Goal: Complete application form

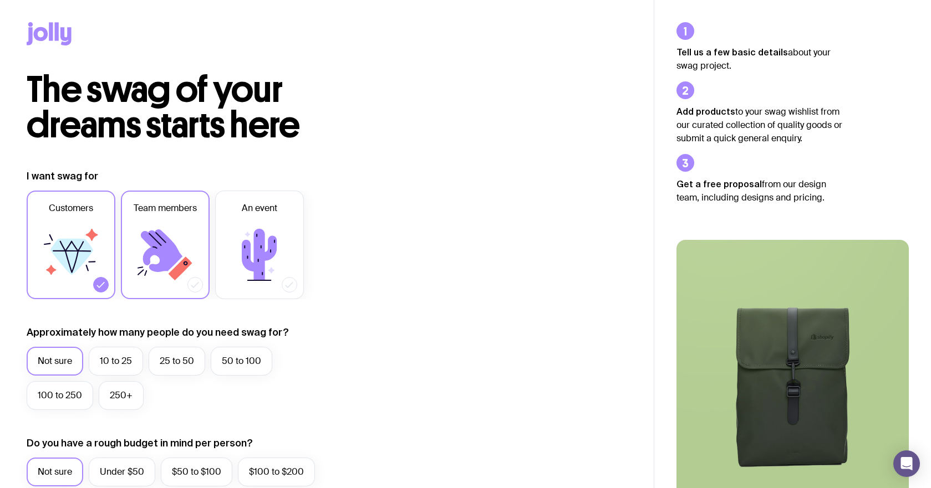
click at [175, 210] on span "Team members" at bounding box center [165, 208] width 63 height 13
click at [0, 0] on input "Team members" at bounding box center [0, 0] width 0 height 0
click at [96, 230] on icon at bounding box center [71, 255] width 67 height 67
click at [0, 0] on input "Customers" at bounding box center [0, 0] width 0 height 0
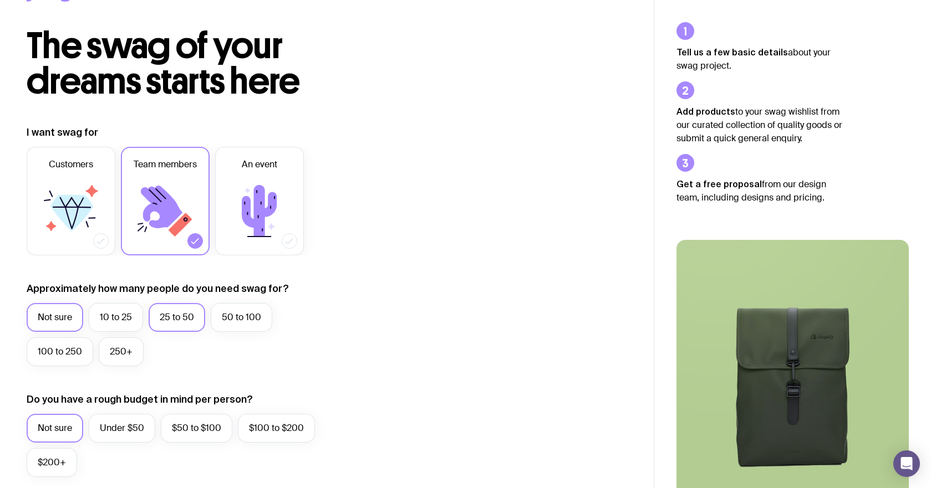
scroll to position [44, 0]
click at [134, 314] on label "10 to 25" at bounding box center [116, 317] width 54 height 29
click at [0, 0] on input "10 to 25" at bounding box center [0, 0] width 0 height 0
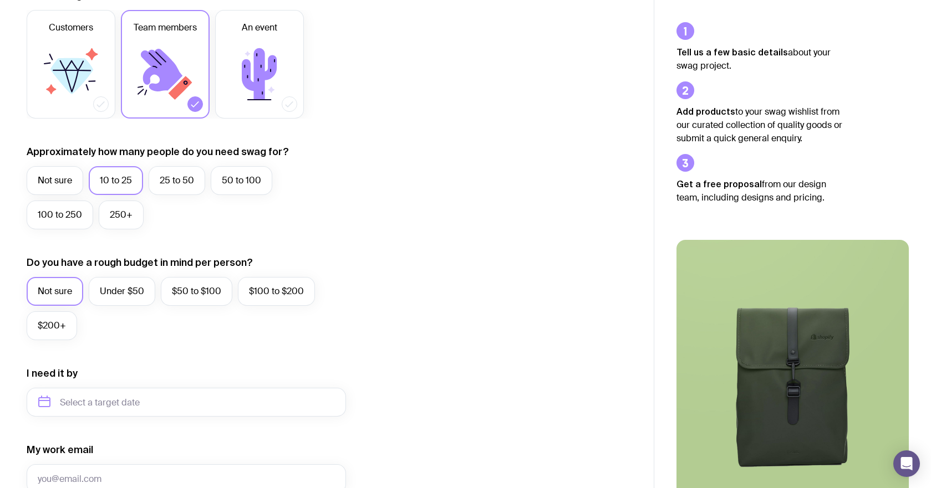
scroll to position [194, 0]
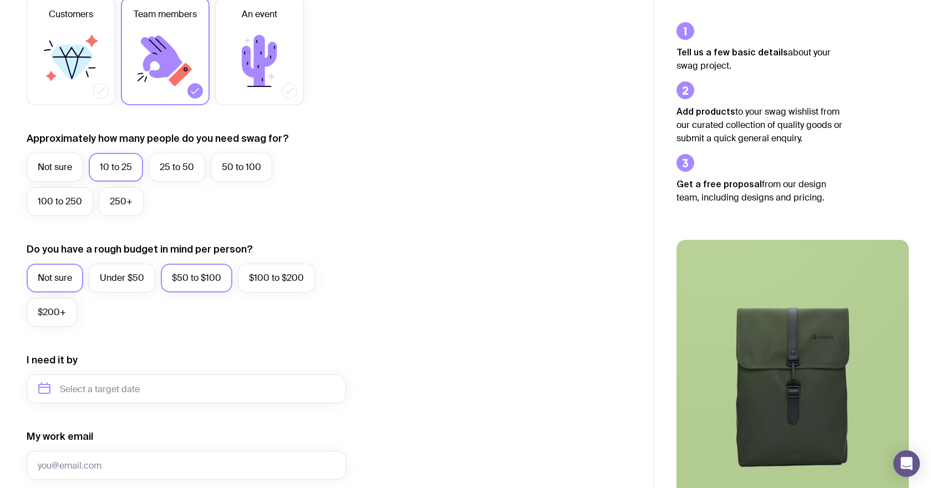
click at [200, 285] on label "$50 to $100" at bounding box center [197, 278] width 72 height 29
click at [0, 0] on input "$50 to $100" at bounding box center [0, 0] width 0 height 0
click at [144, 277] on label "Under $50" at bounding box center [122, 278] width 67 height 29
click at [0, 0] on input "Under $50" at bounding box center [0, 0] width 0 height 0
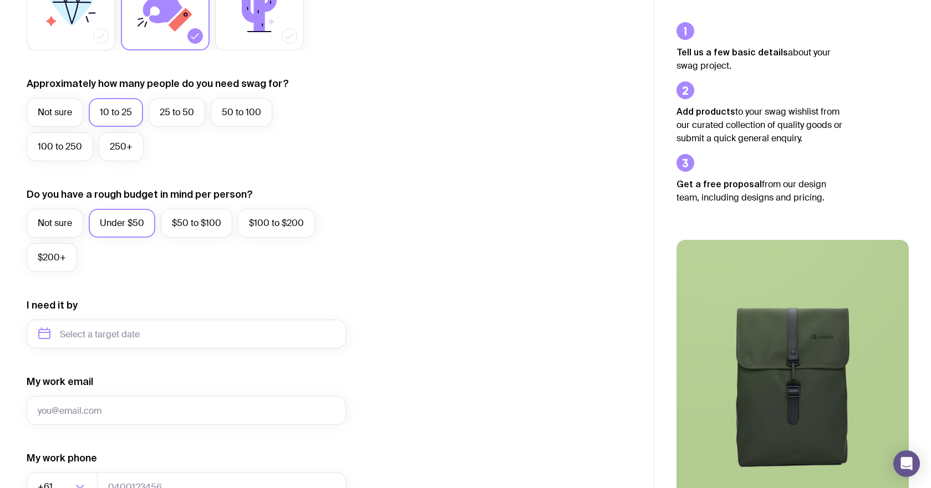
scroll to position [258, 0]
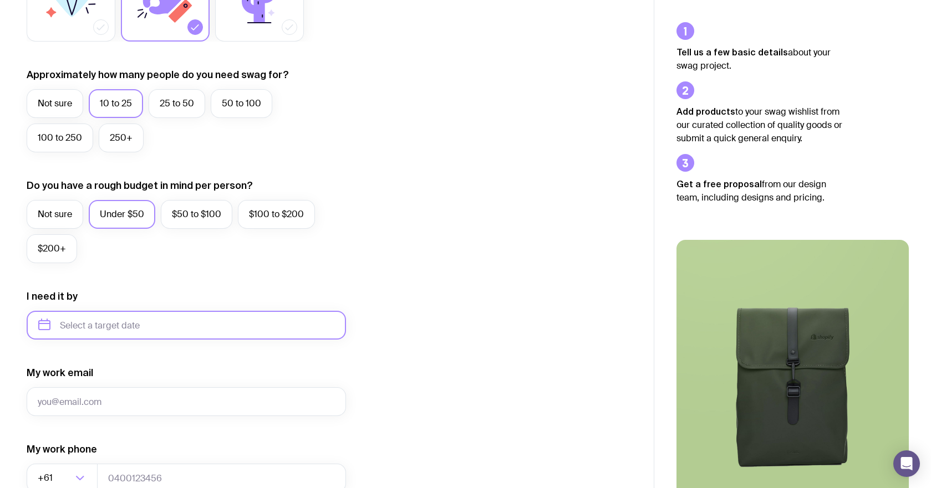
click at [47, 329] on input "text" at bounding box center [186, 325] width 319 height 29
click at [147, 363] on icon "button" at bounding box center [150, 362] width 13 height 13
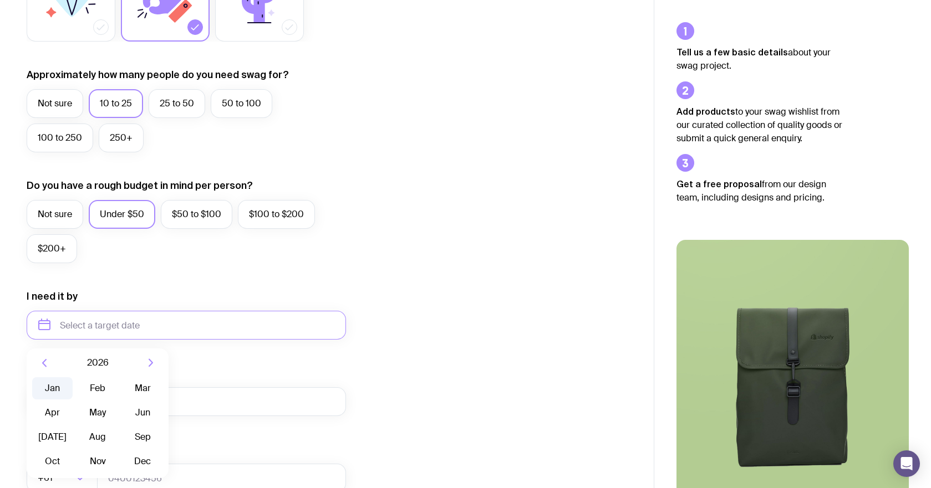
click at [58, 388] on button "Jan" at bounding box center [52, 389] width 40 height 22
type input "[DATE]"
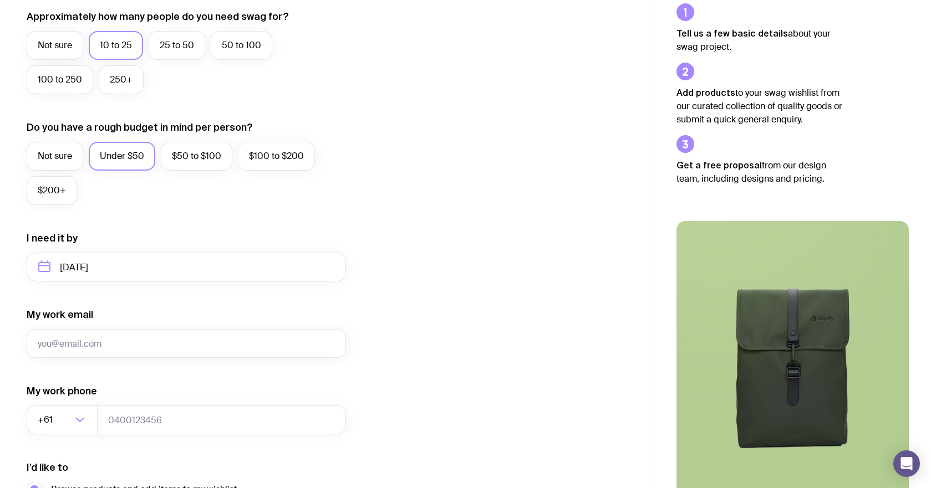
scroll to position [321, 0]
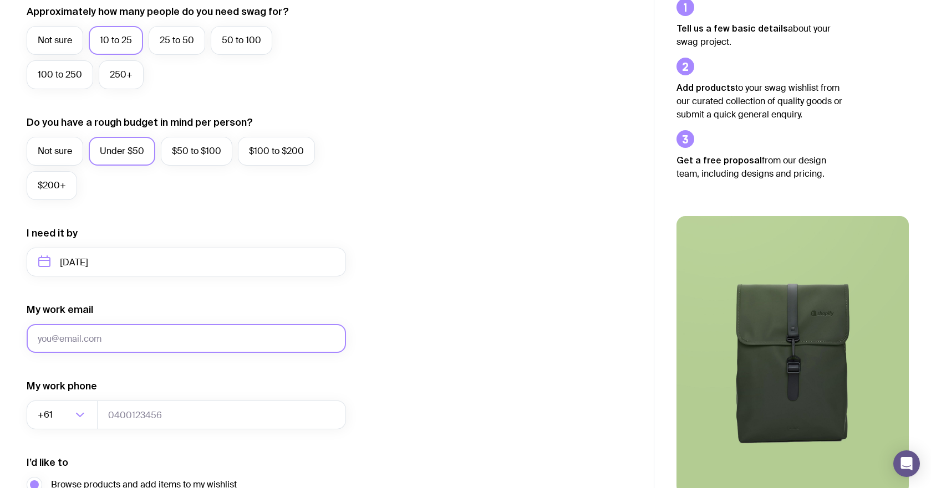
click at [101, 337] on input "My work email" at bounding box center [186, 338] width 319 height 29
click at [409, 376] on div "I want swag for Customers Team members An event Approximately how many people d…" at bounding box center [327, 211] width 600 height 724
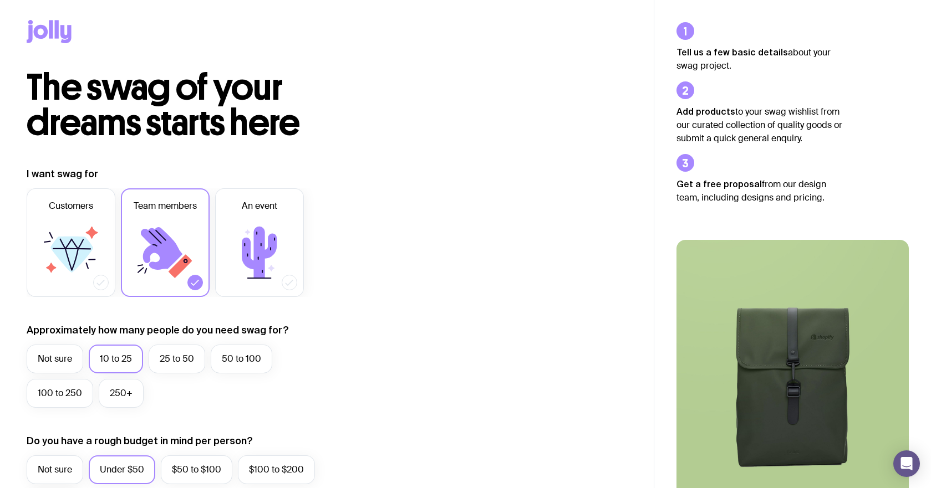
scroll to position [0, 0]
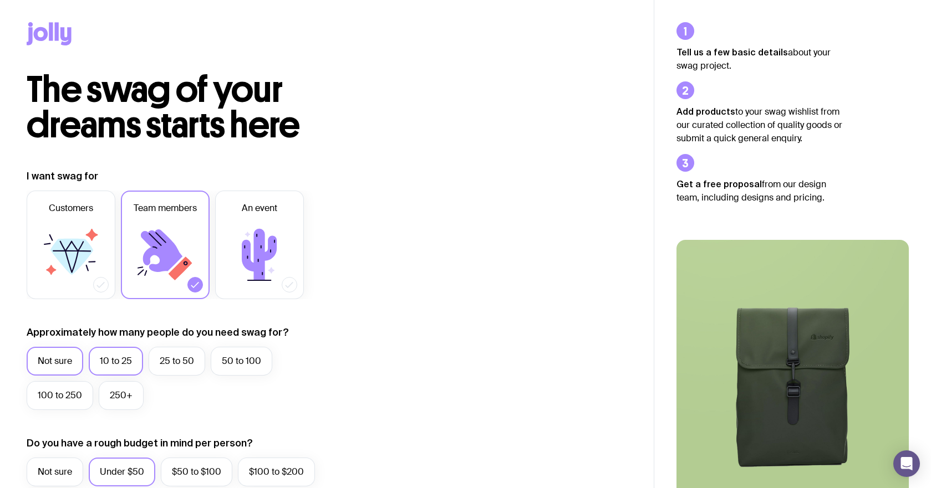
click at [65, 365] on label "Not sure" at bounding box center [55, 361] width 57 height 29
click at [0, 0] on input "Not sure" at bounding box center [0, 0] width 0 height 0
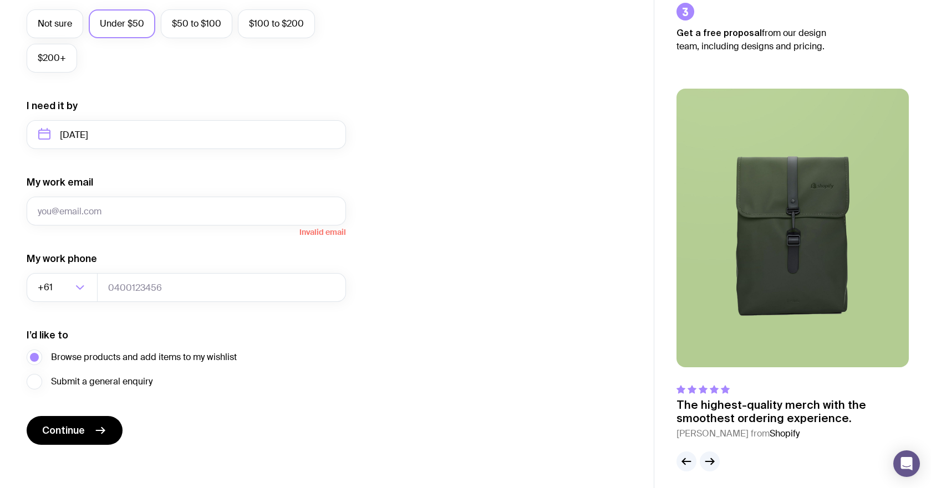
scroll to position [454, 0]
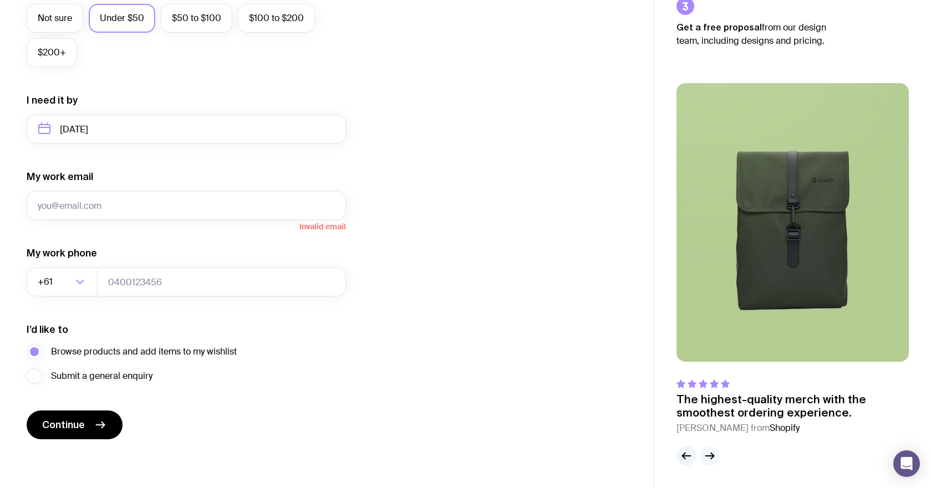
click at [711, 458] on icon "button" at bounding box center [712, 457] width 3 height 6
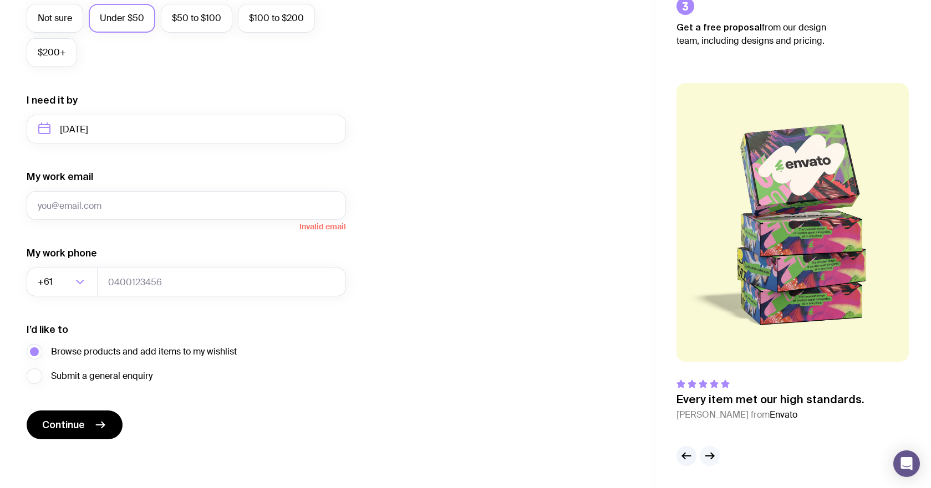
click at [711, 459] on icon "button" at bounding box center [712, 457] width 3 height 6
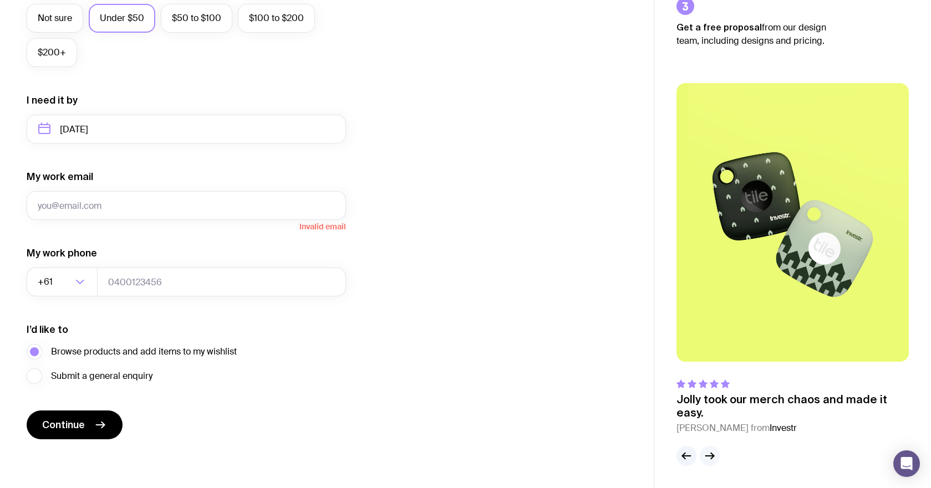
click at [711, 459] on icon "button" at bounding box center [712, 457] width 3 height 6
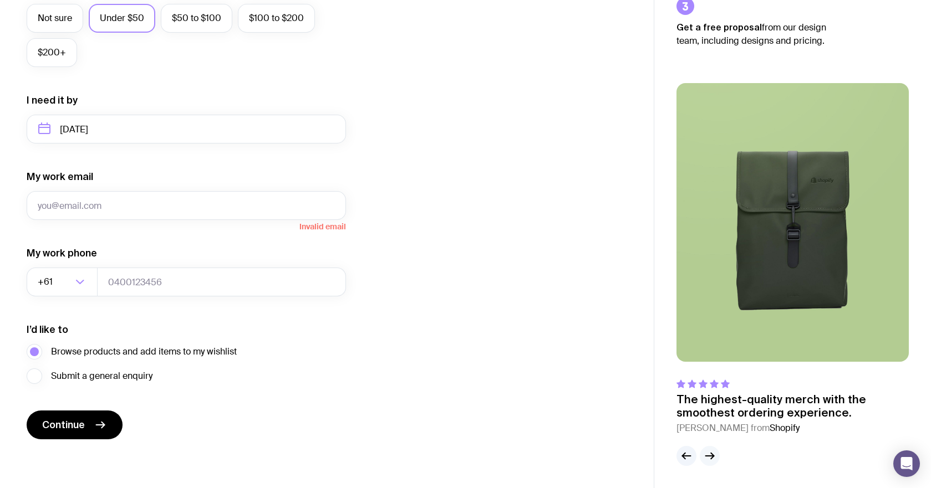
click at [711, 459] on icon "button" at bounding box center [712, 457] width 3 height 6
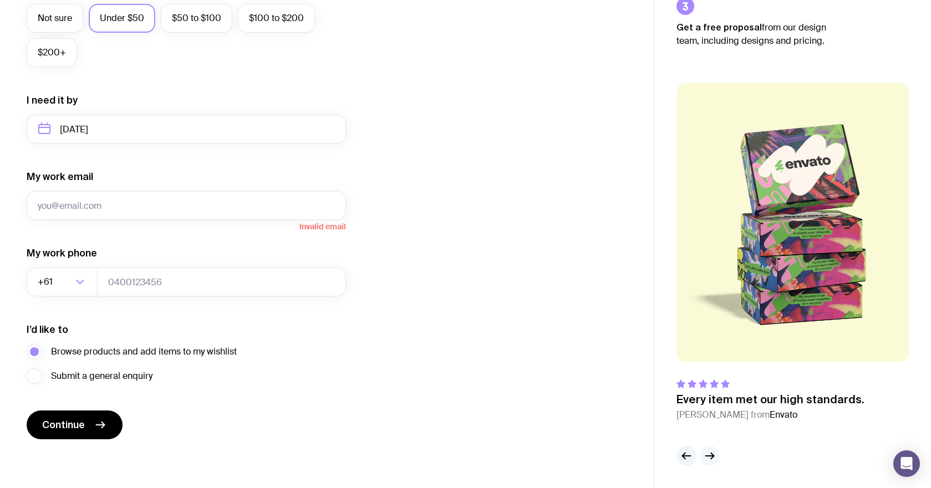
click at [711, 459] on icon "button" at bounding box center [712, 457] width 3 height 6
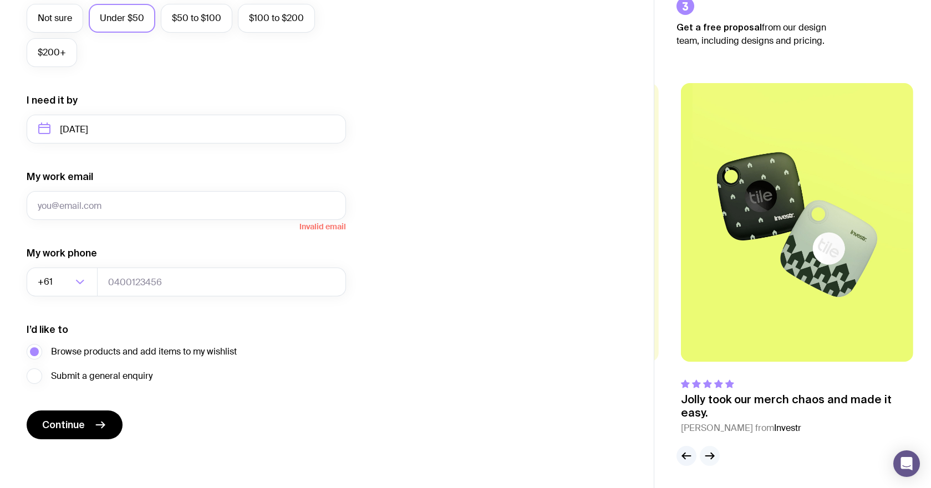
click at [711, 459] on icon "button" at bounding box center [712, 457] width 3 height 6
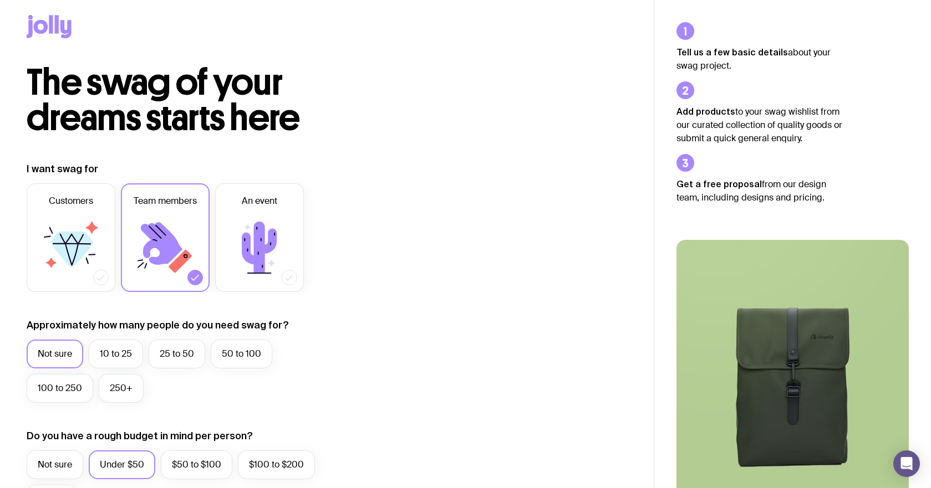
scroll to position [0, 0]
